Goal: Browse casually

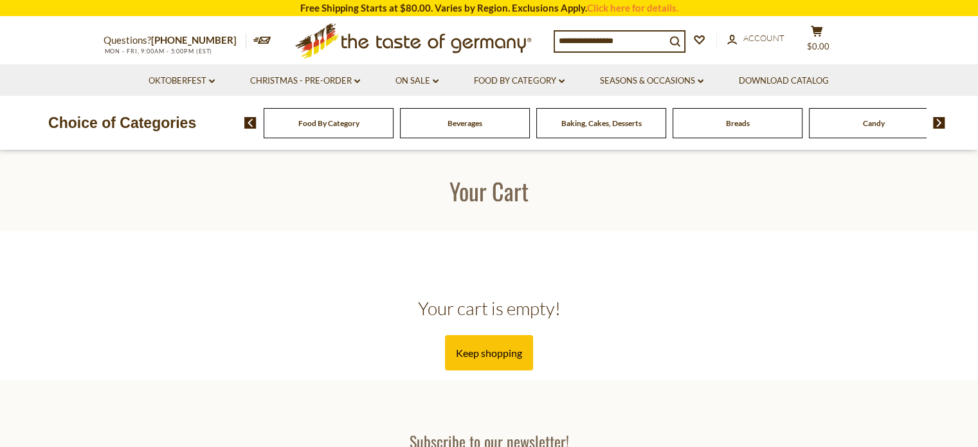
scroll to position [625, 0]
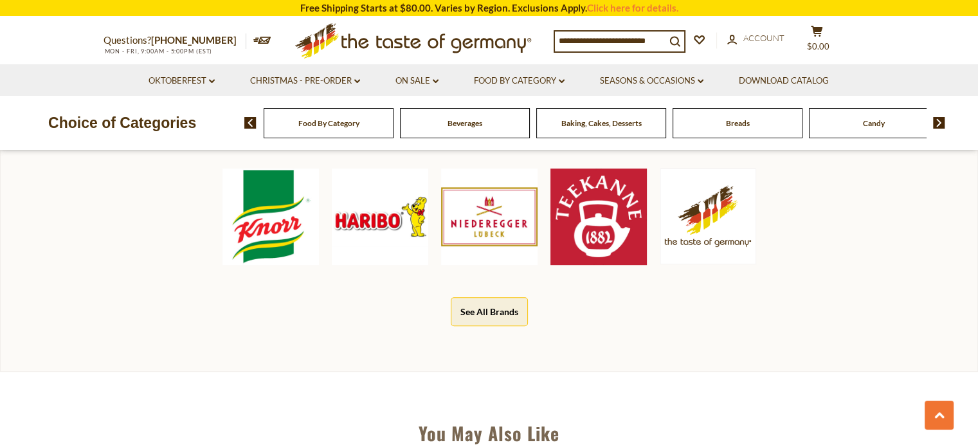
scroll to position [262, 0]
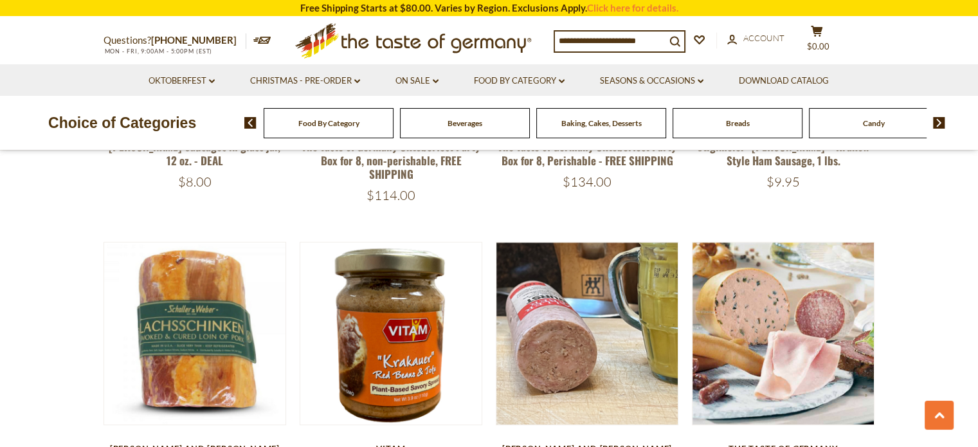
scroll to position [583, 0]
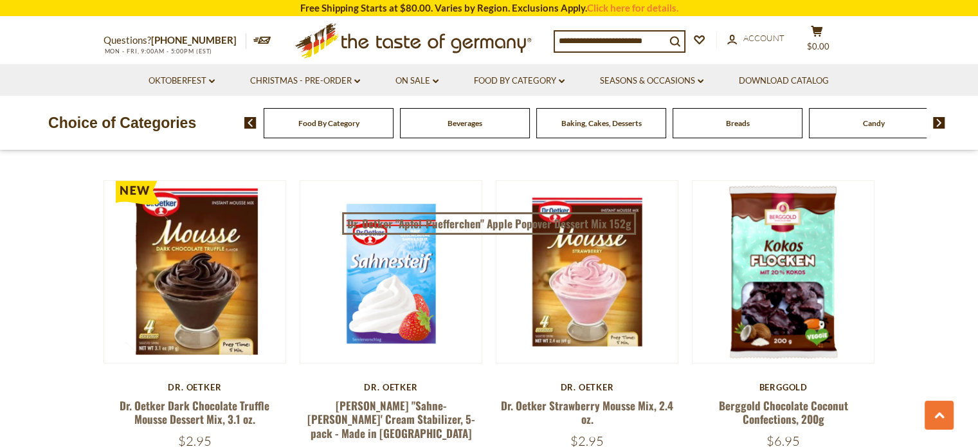
scroll to position [3894, 0]
